Goal: Transaction & Acquisition: Purchase product/service

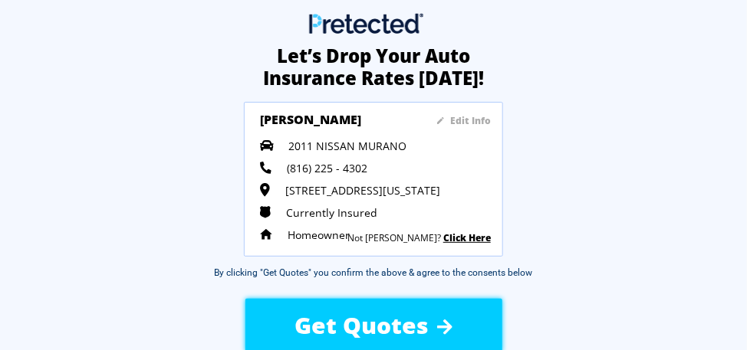
scroll to position [48, 0]
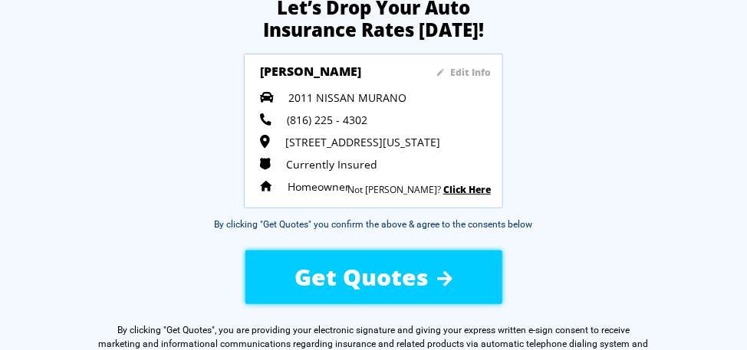
click at [289, 258] on div "Get Quotes" at bounding box center [373, 277] width 249 height 54
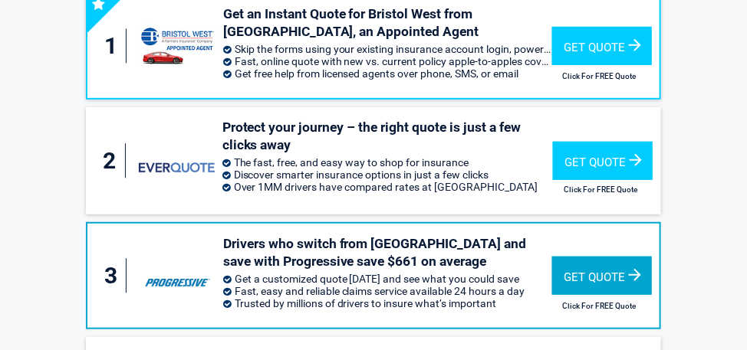
scroll to position [243, 0]
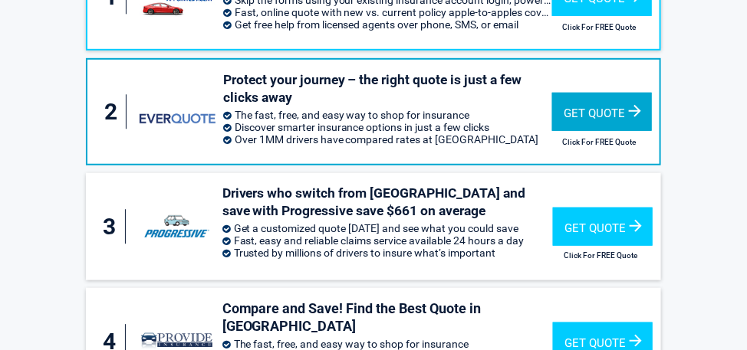
click at [582, 93] on div "Get Quote" at bounding box center [602, 112] width 100 height 38
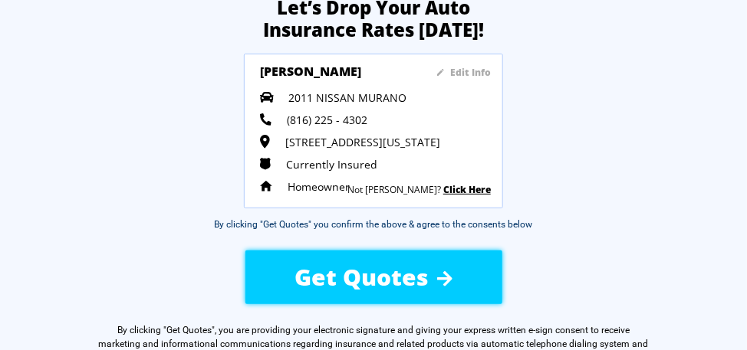
click at [360, 276] on span "Get Quotes" at bounding box center [362, 277] width 134 height 31
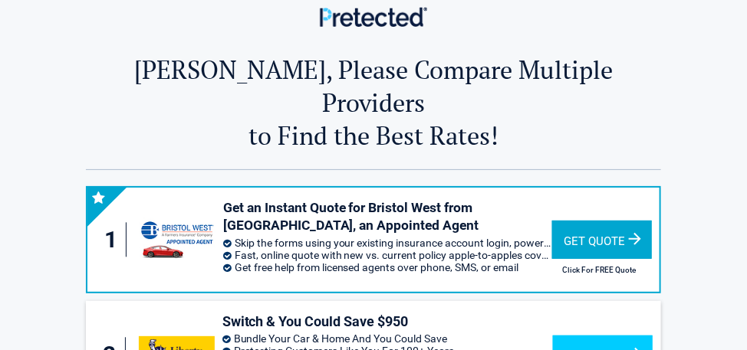
click at [618, 221] on div "Get Quote" at bounding box center [602, 240] width 100 height 38
